Goal: Transaction & Acquisition: Purchase product/service

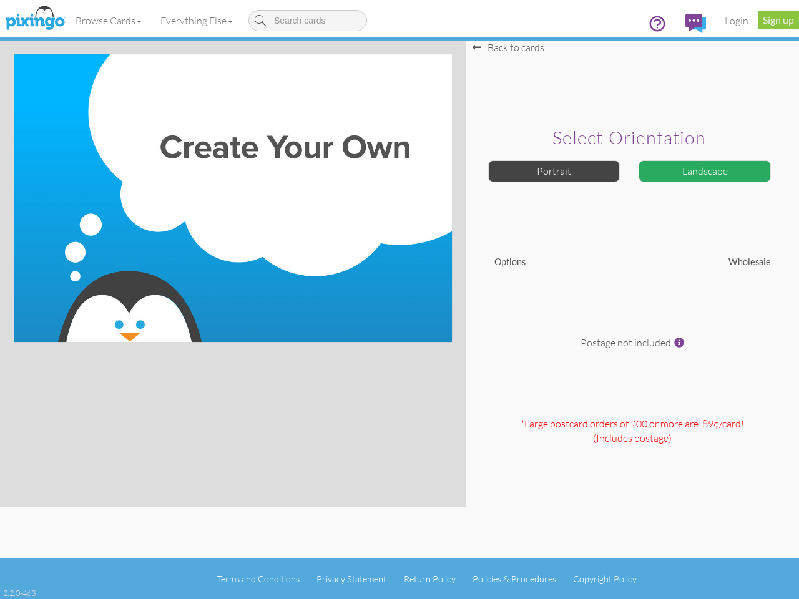
click at [399, 299] on img at bounding box center [233, 198] width 438 height 288
click at [109, 21] on link "Browse Cards" at bounding box center [108, 20] width 85 height 31
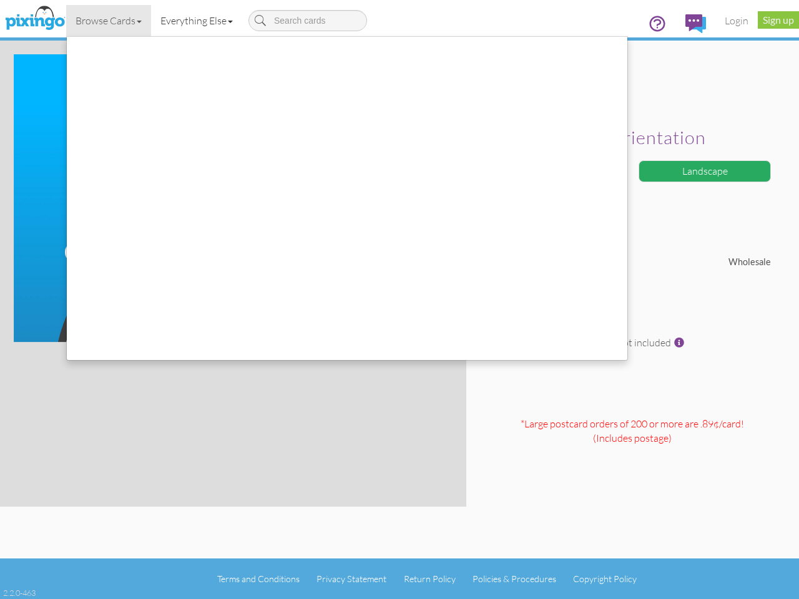
click at [199, 21] on link "Everything Else" at bounding box center [196, 20] width 91 height 31
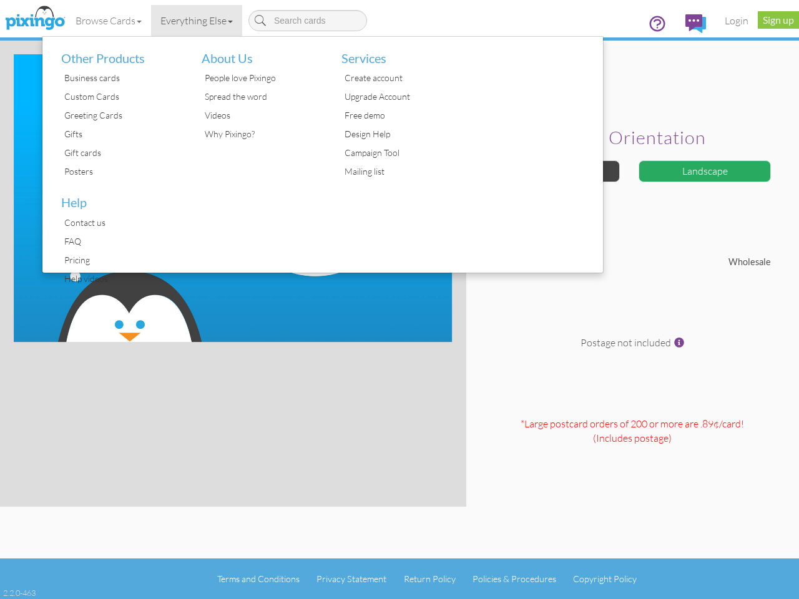
click at [554, 171] on div at bounding box center [533, 155] width 140 height 236
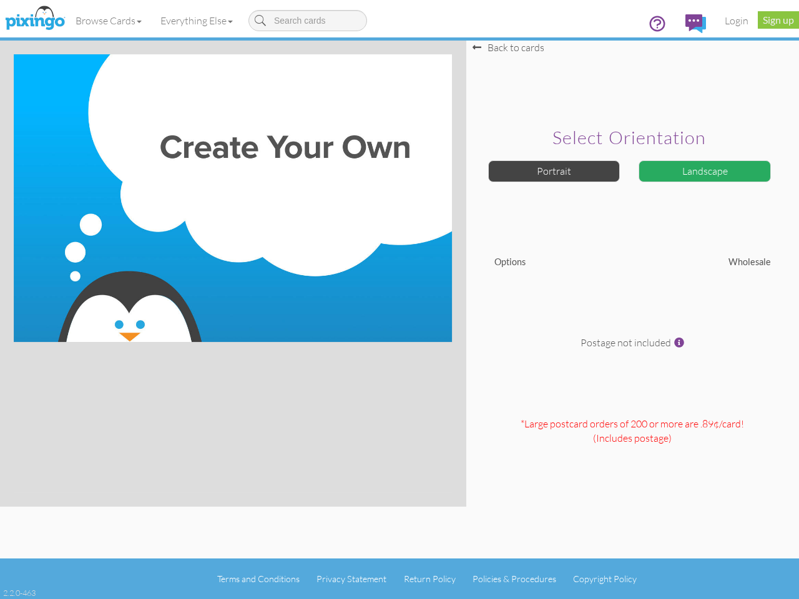
click at [704, 171] on div "Landscape" at bounding box center [704, 171] width 132 height 22
click at [679, 343] on span at bounding box center [679, 343] width 10 height 10
